Goal: Task Accomplishment & Management: Manage account settings

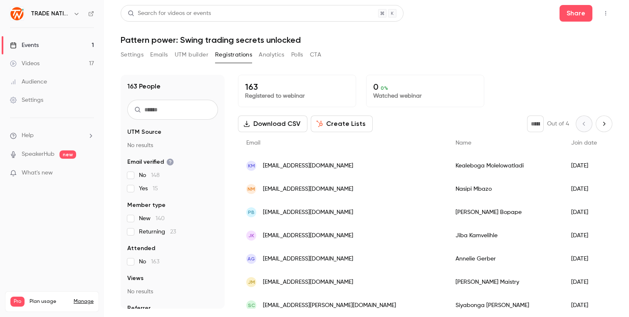
click at [370, 52] on div "Settings Emails UTM builder Registrations Analytics Polls CTA" at bounding box center [366, 56] width 491 height 17
click at [139, 56] on button "Settings" at bounding box center [132, 54] width 23 height 13
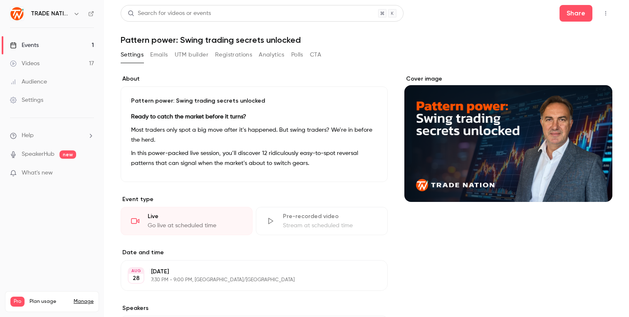
click at [162, 52] on button "Emails" at bounding box center [158, 54] width 17 height 13
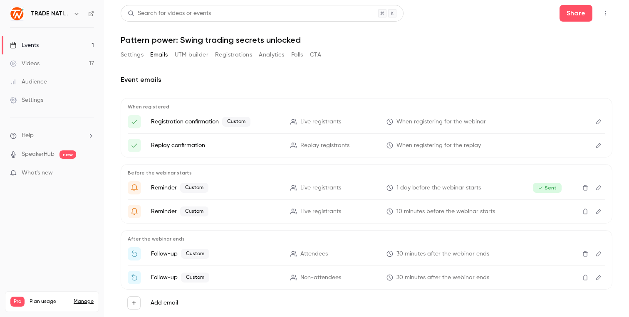
click at [198, 56] on button "UTM builder" at bounding box center [192, 54] width 34 height 13
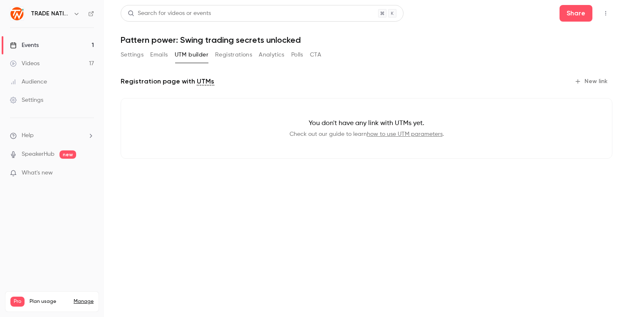
click at [235, 54] on button "Registrations" at bounding box center [233, 54] width 37 height 13
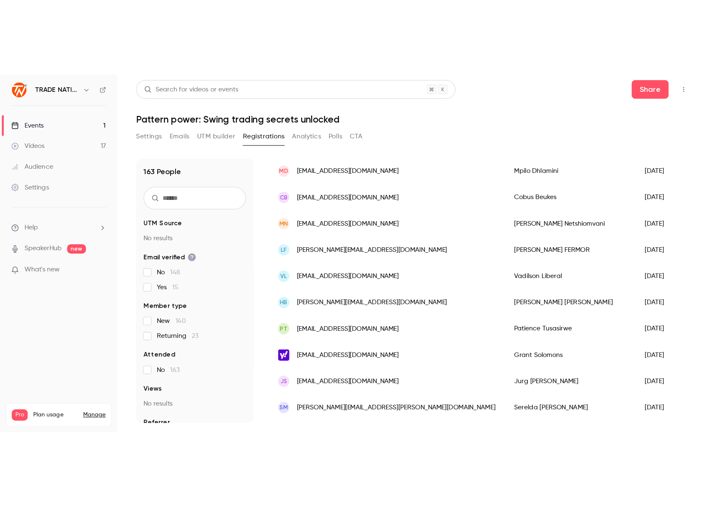
scroll to position [864, 0]
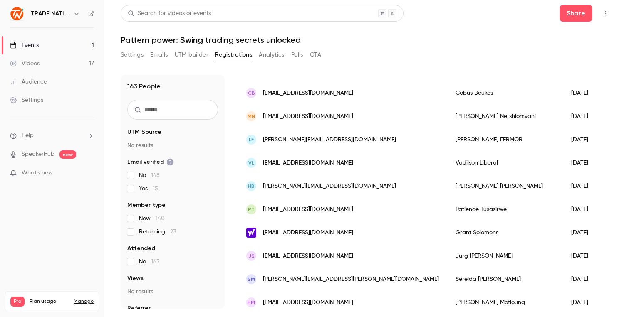
click at [265, 53] on button "Analytics" at bounding box center [272, 54] width 26 height 13
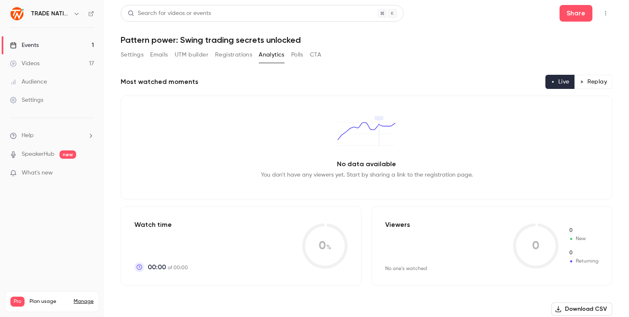
click at [423, 44] on h1 "Pattern power: Swing trading secrets unlocked" at bounding box center [366, 40] width 491 height 10
click at [604, 15] on icon "button" at bounding box center [605, 13] width 7 height 6
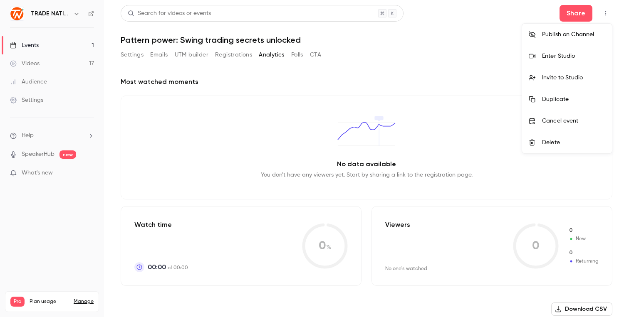
click at [39, 103] on div at bounding box center [314, 158] width 629 height 317
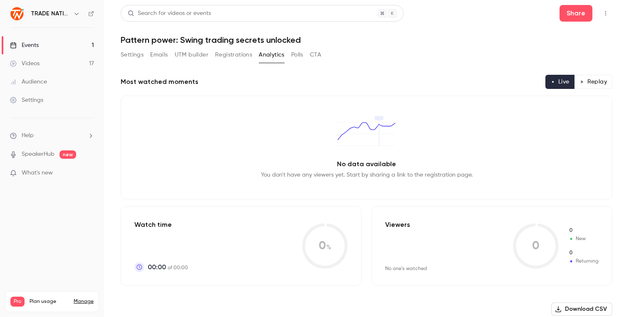
click at [29, 100] on div "Settings" at bounding box center [26, 100] width 33 height 8
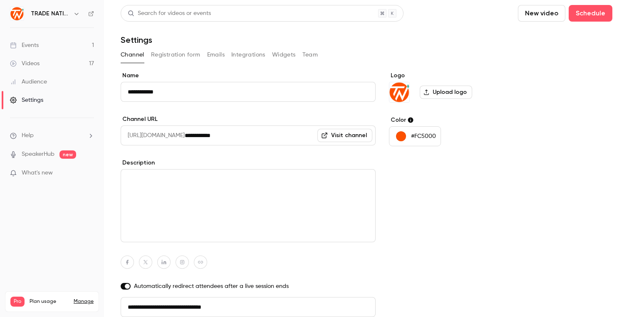
click at [313, 52] on button "Team" at bounding box center [310, 54] width 16 height 13
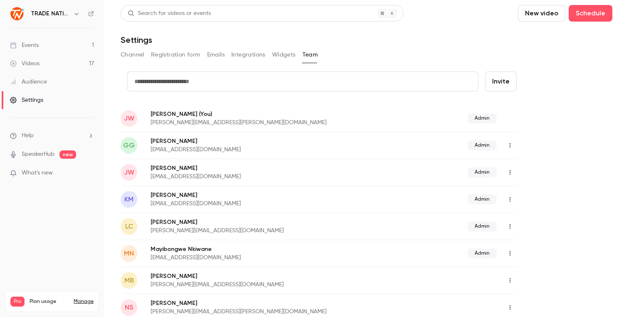
click at [511, 252] on icon "button" at bounding box center [509, 254] width 7 height 6
click at [582, 145] on div at bounding box center [314, 158] width 629 height 317
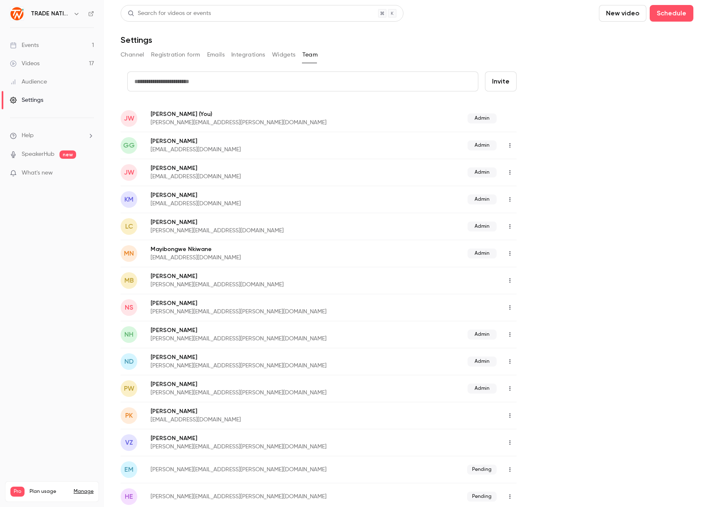
click at [35, 47] on div "Events" at bounding box center [24, 45] width 29 height 8
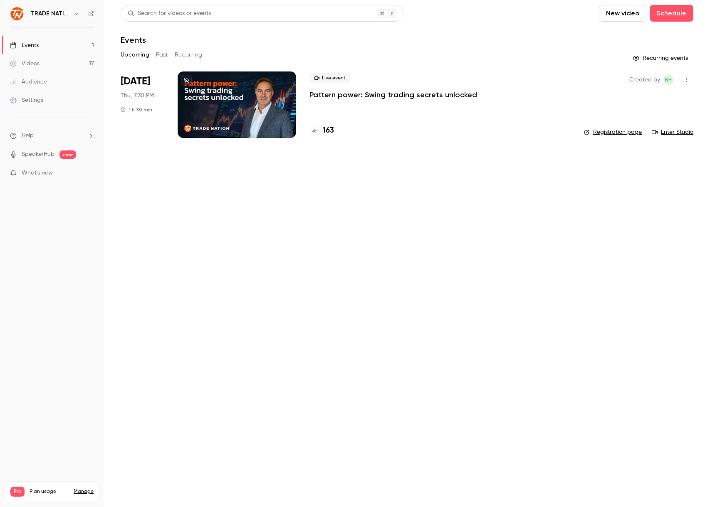
click at [628, 133] on link "Enter Studio" at bounding box center [672, 132] width 42 height 8
click at [42, 175] on span "What's new" at bounding box center [37, 173] width 31 height 9
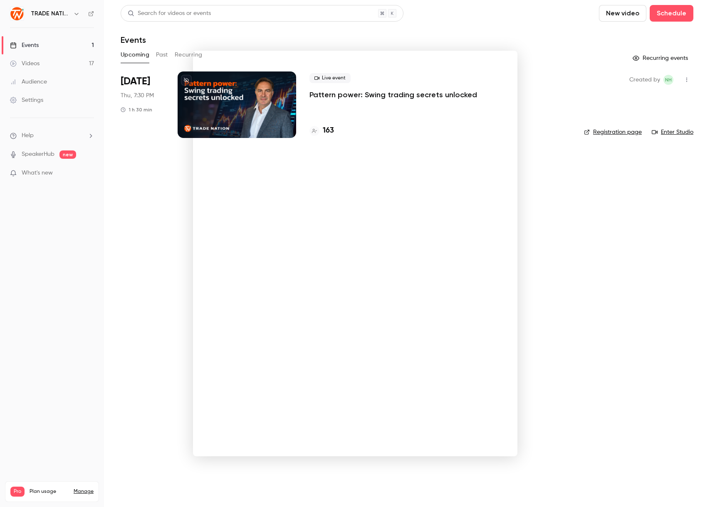
click at [145, 238] on div at bounding box center [355, 253] width 710 height 507
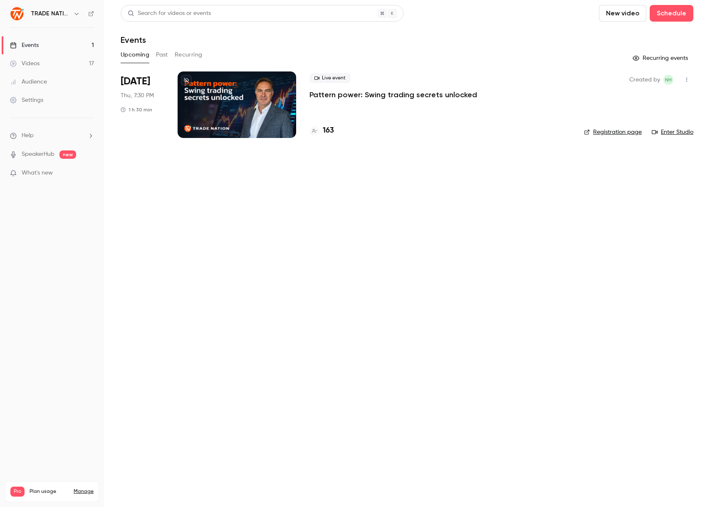
click at [466, 195] on main "Search for videos or events New video Schedule Events Upcoming Past Recurring R…" at bounding box center [407, 253] width 606 height 507
click at [560, 28] on header "Search for videos or events New video Schedule Events" at bounding box center [407, 25] width 572 height 40
click at [442, 193] on main "Search for videos or events New video Schedule Events Upcoming Past Recurring R…" at bounding box center [407, 253] width 606 height 507
click at [363, 95] on p "Pattern power: Swing trading secrets unlocked" at bounding box center [393, 95] width 168 height 10
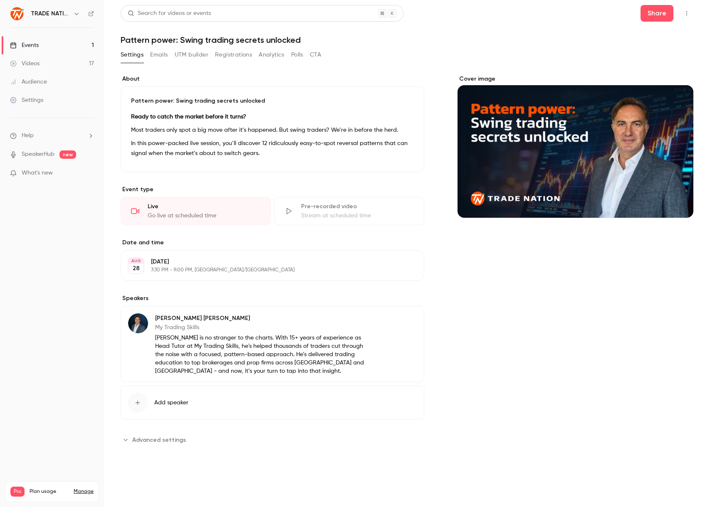
click at [173, 214] on div "Go live at scheduled time" at bounding box center [204, 216] width 113 height 8
click at [628, 14] on icon "button" at bounding box center [686, 13] width 7 height 6
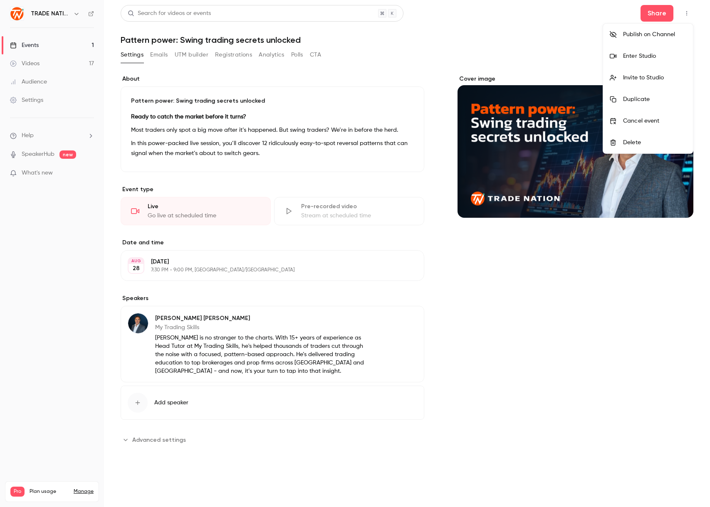
click at [145, 317] on div at bounding box center [355, 253] width 710 height 507
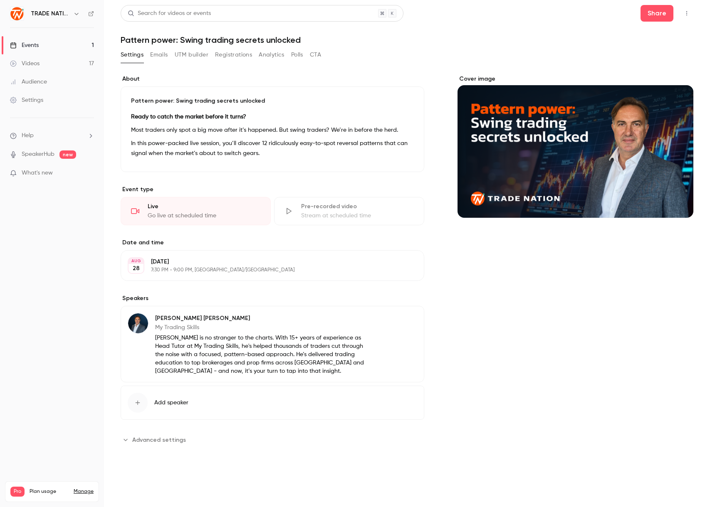
click at [127, 317] on icon "Advanced settings" at bounding box center [125, 440] width 7 height 7
click at [158, 55] on button "Emails" at bounding box center [158, 54] width 17 height 13
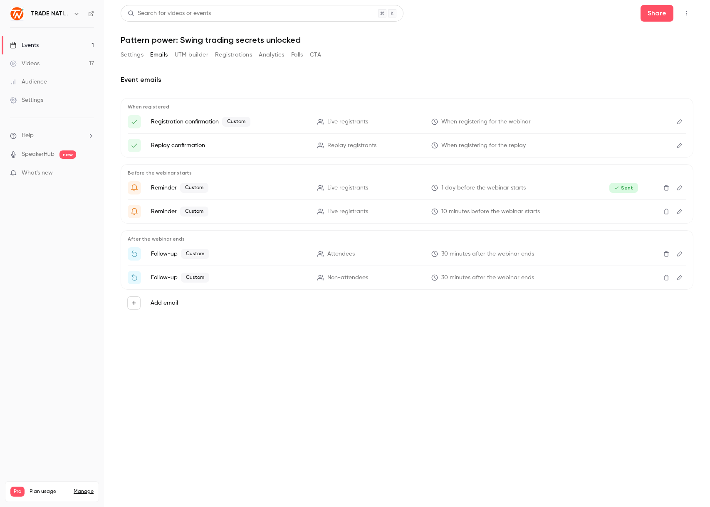
click at [197, 54] on button "UTM builder" at bounding box center [192, 54] width 34 height 13
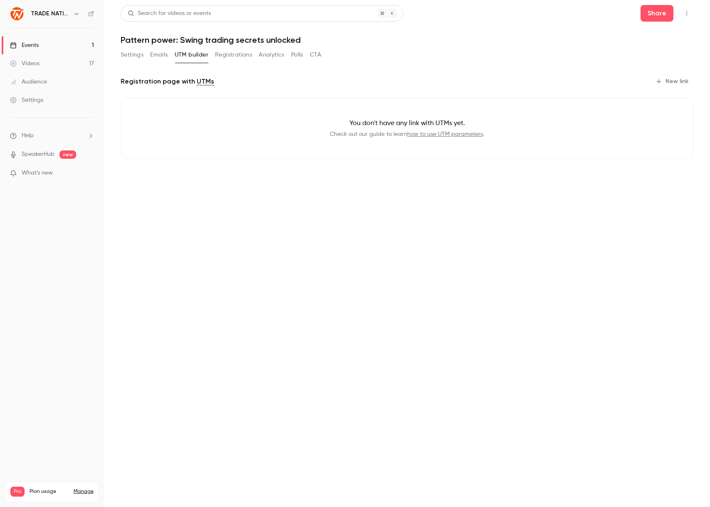
click at [234, 53] on button "Registrations" at bounding box center [233, 54] width 37 height 13
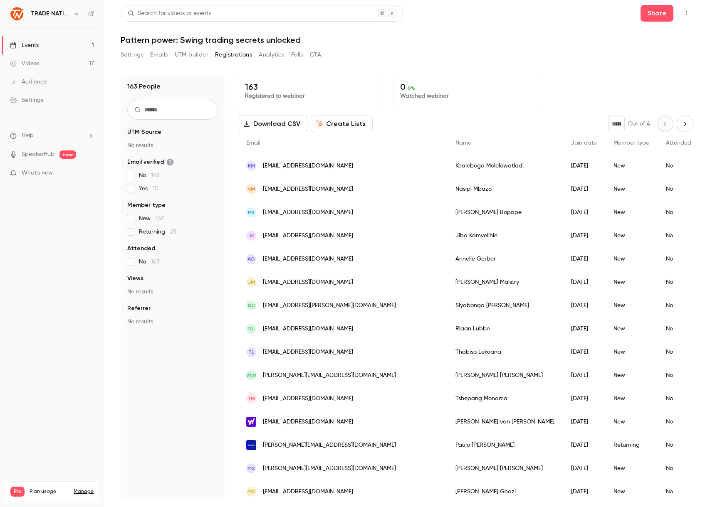
click at [271, 55] on button "Analytics" at bounding box center [272, 54] width 26 height 13
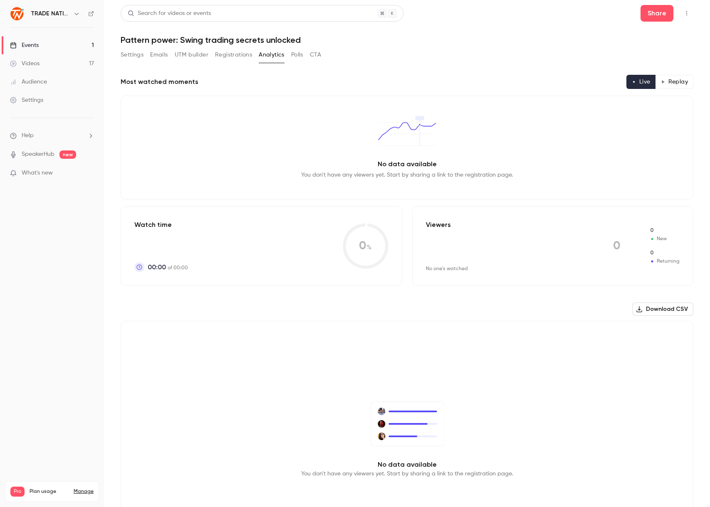
click at [301, 55] on button "Polls" at bounding box center [297, 54] width 12 height 13
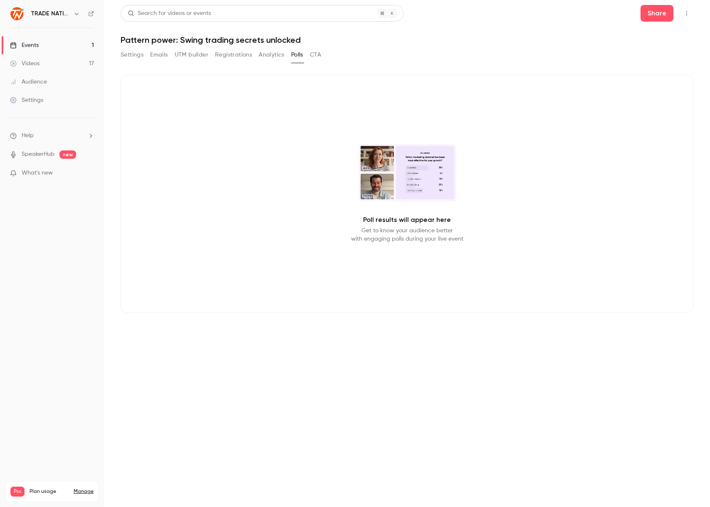
click at [313, 54] on button "CTA" at bounding box center [315, 54] width 11 height 13
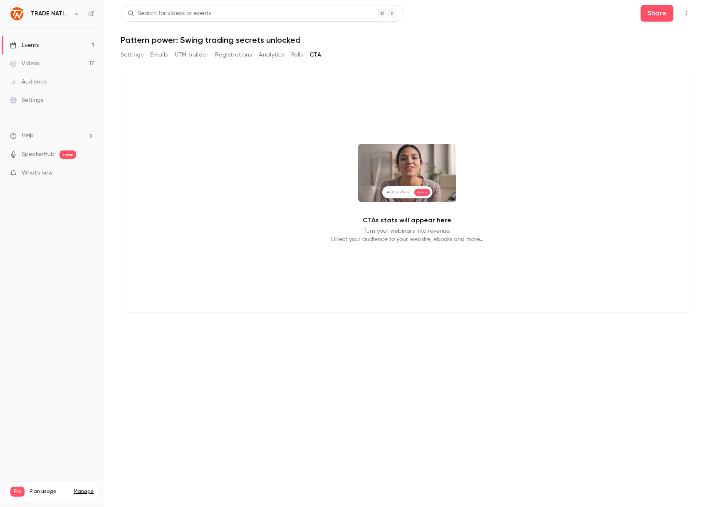
click at [132, 55] on button "Settings" at bounding box center [132, 54] width 23 height 13
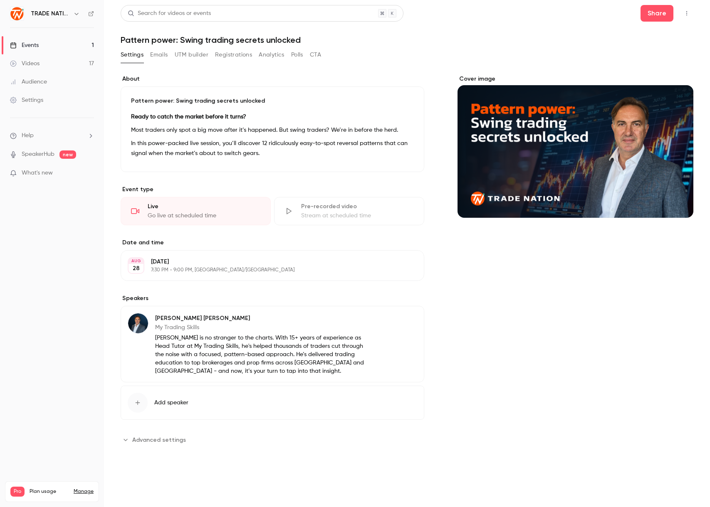
click at [628, 14] on icon "button" at bounding box center [686, 13] width 7 height 6
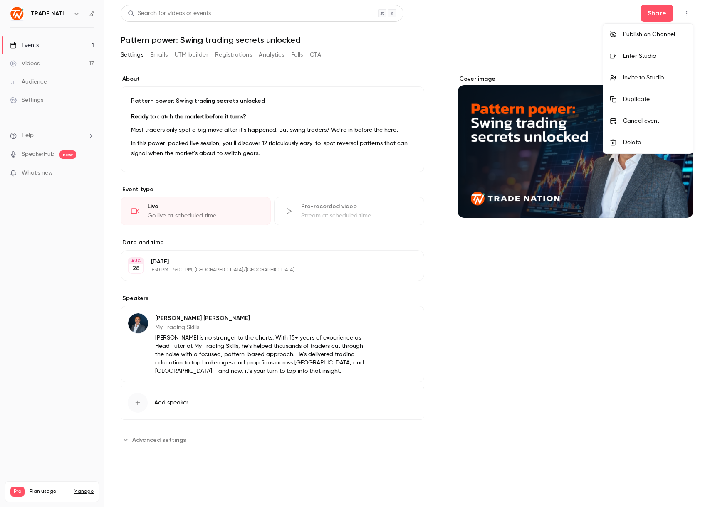
click at [628, 55] on div "Enter Studio" at bounding box center [654, 56] width 63 height 8
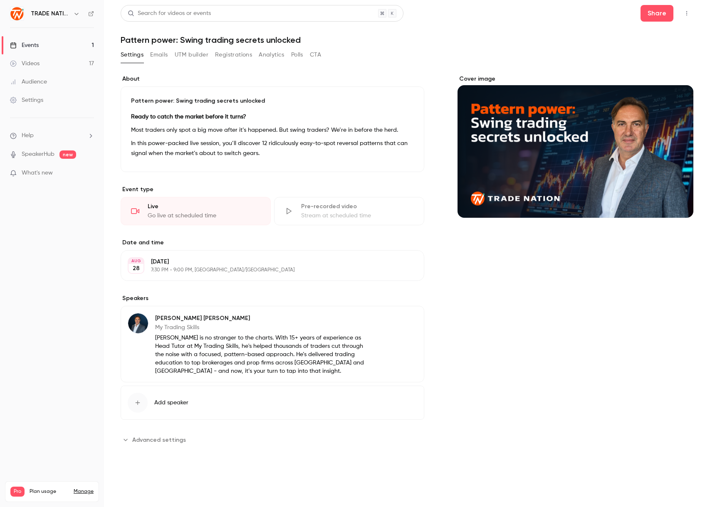
click at [628, 13] on icon "button" at bounding box center [686, 13] width 7 height 6
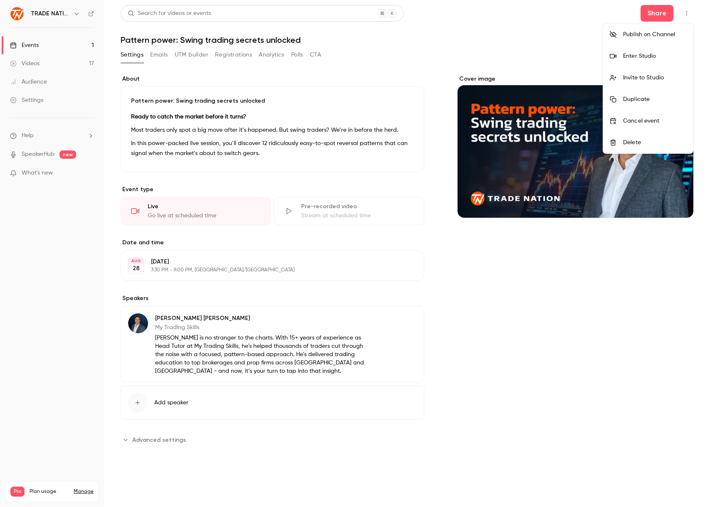
click at [38, 102] on div at bounding box center [355, 253] width 710 height 507
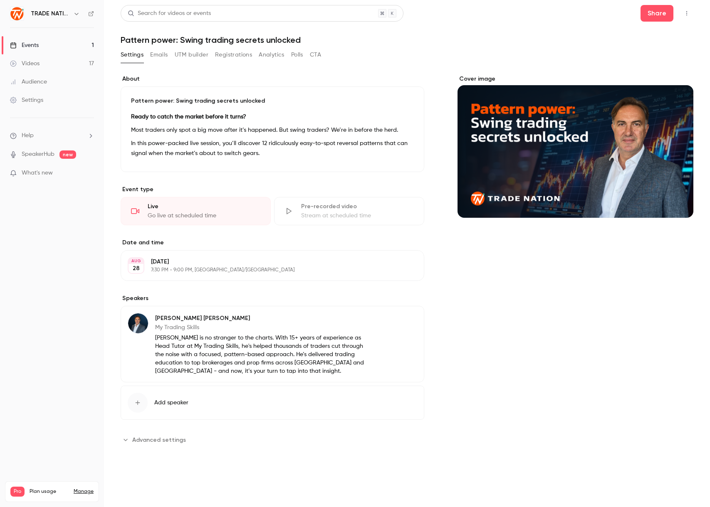
click at [33, 100] on div "Settings" at bounding box center [26, 100] width 33 height 8
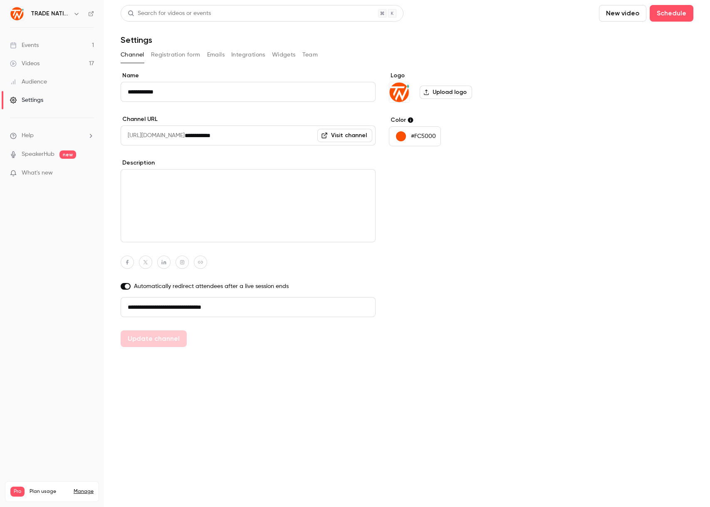
click at [310, 55] on button "Team" at bounding box center [310, 54] width 16 height 13
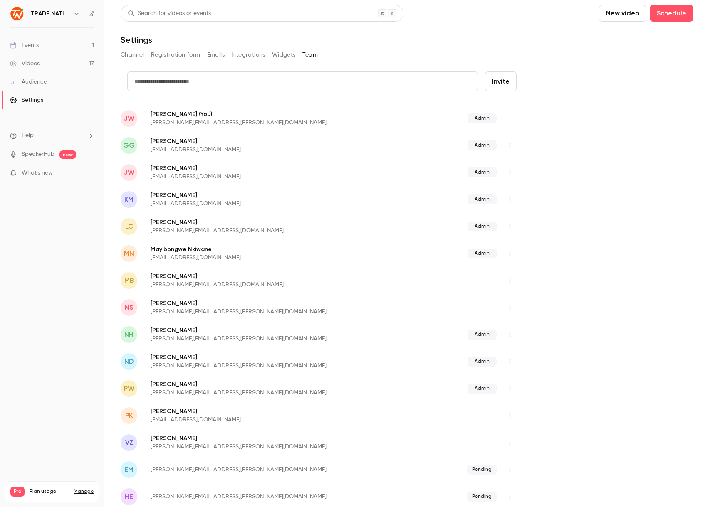
click at [194, 85] on input "text" at bounding box center [302, 82] width 351 height 20
drag, startPoint x: 150, startPoint y: 420, endPoint x: 222, endPoint y: 420, distance: 71.5
click at [222, 317] on p "[EMAIL_ADDRESS][DOMAIN_NAME]" at bounding box center [261, 420] width 222 height 8
copy p "[EMAIL_ADDRESS][DOMAIN_NAME]"
click at [158, 82] on input "****" at bounding box center [302, 82] width 351 height 20
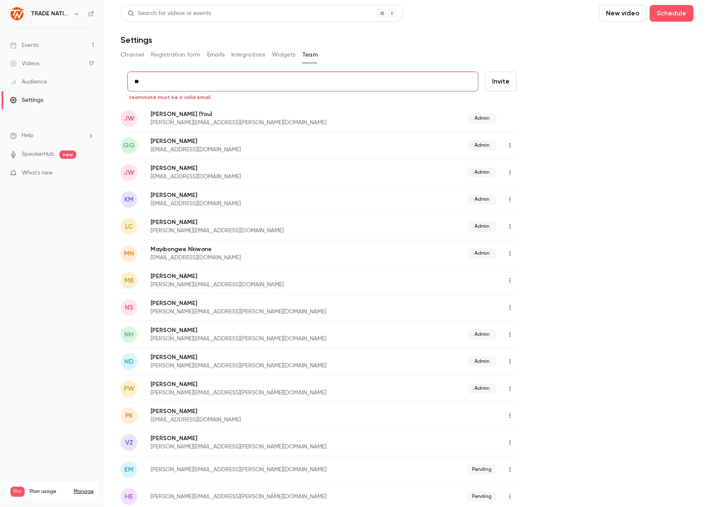
type input "*"
click at [37, 240] on nav "TRADE NATION Events 1 Videos 17 Audience Settings Help SpeakerHub new What's ne…" at bounding box center [52, 253] width 104 height 507
click at [30, 42] on div "Events" at bounding box center [24, 45] width 29 height 8
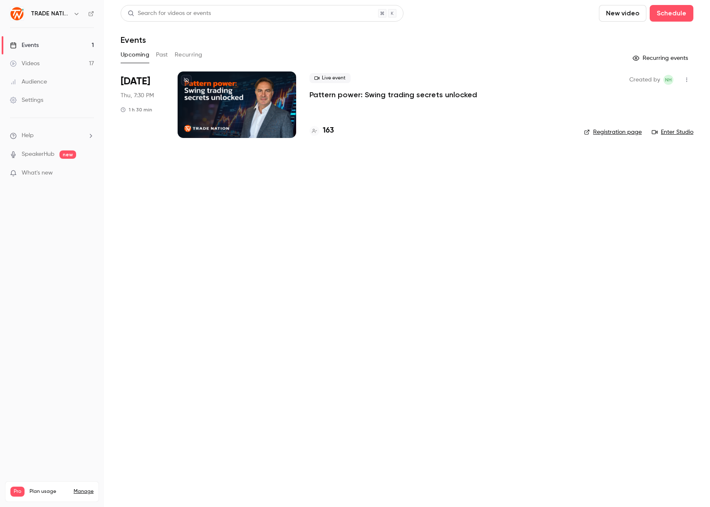
click at [266, 99] on div at bounding box center [237, 105] width 118 height 67
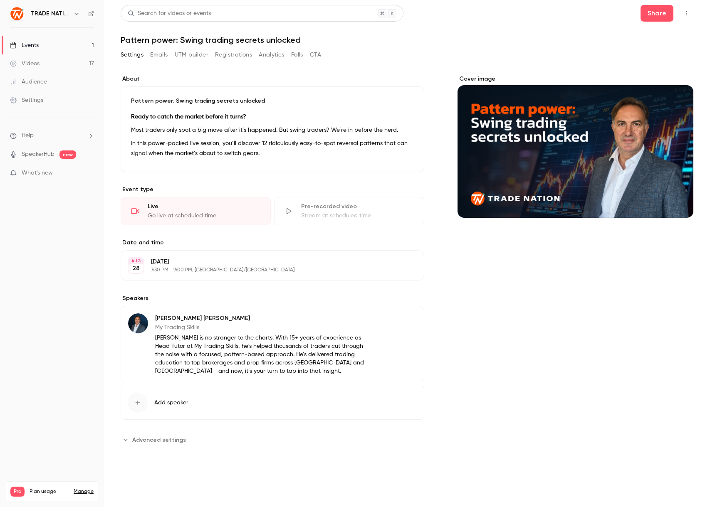
click at [628, 14] on icon "button" at bounding box center [686, 13] width 7 height 6
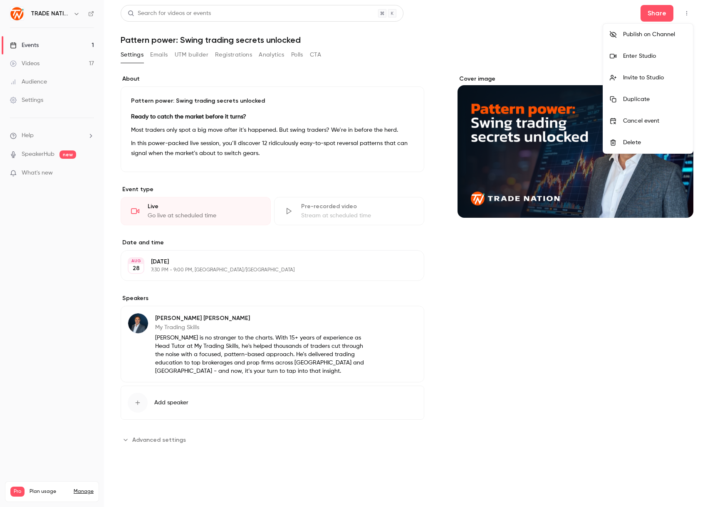
click at [628, 75] on div "Invite to Studio" at bounding box center [654, 78] width 63 height 8
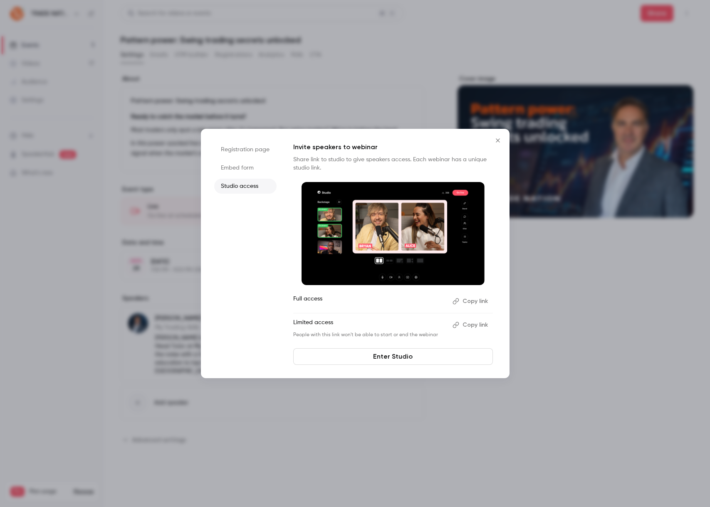
click at [475, 301] on button "Copy link" at bounding box center [471, 301] width 44 height 13
click at [497, 138] on icon "Close" at bounding box center [498, 140] width 10 height 7
